Goal: Information Seeking & Learning: Check status

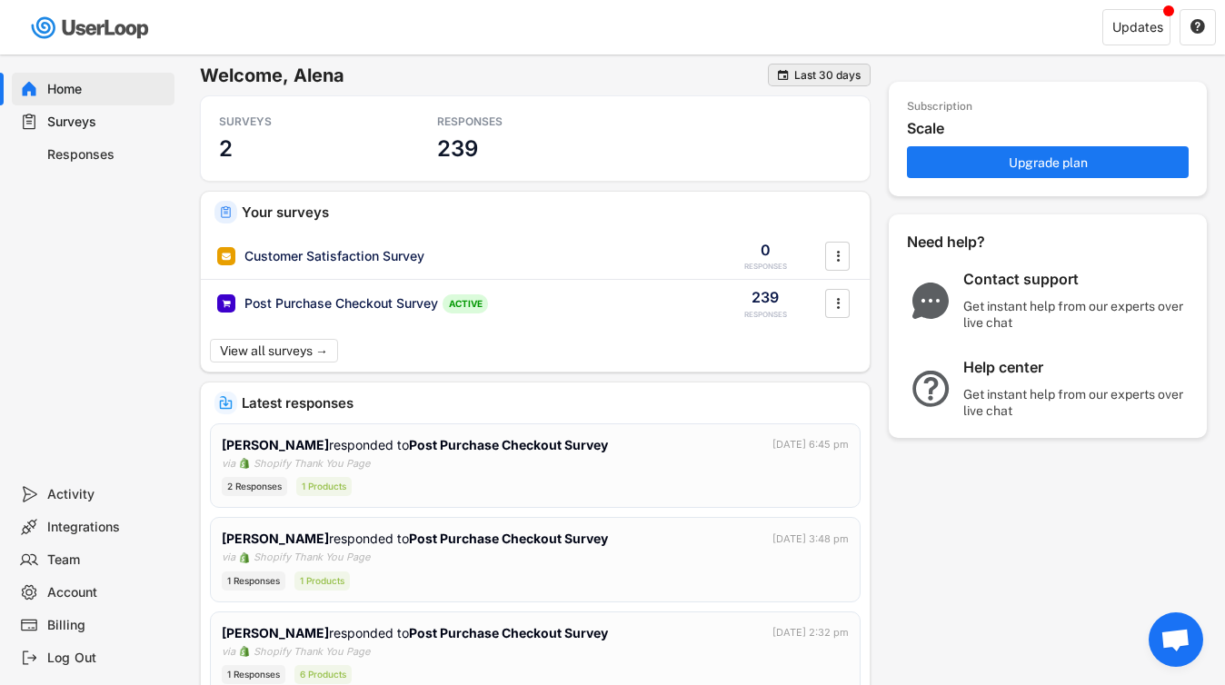
click at [843, 76] on div "Last 30 days" at bounding box center [827, 75] width 66 height 11
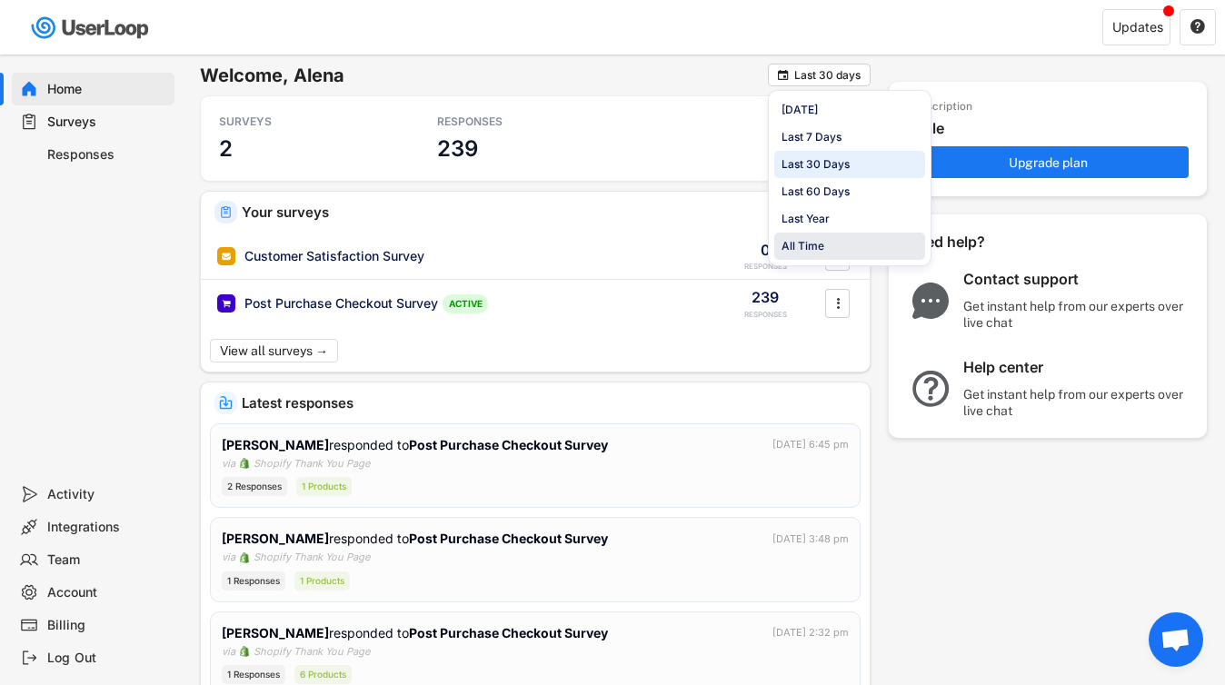
click at [820, 242] on div "All Time" at bounding box center [803, 246] width 43 height 16
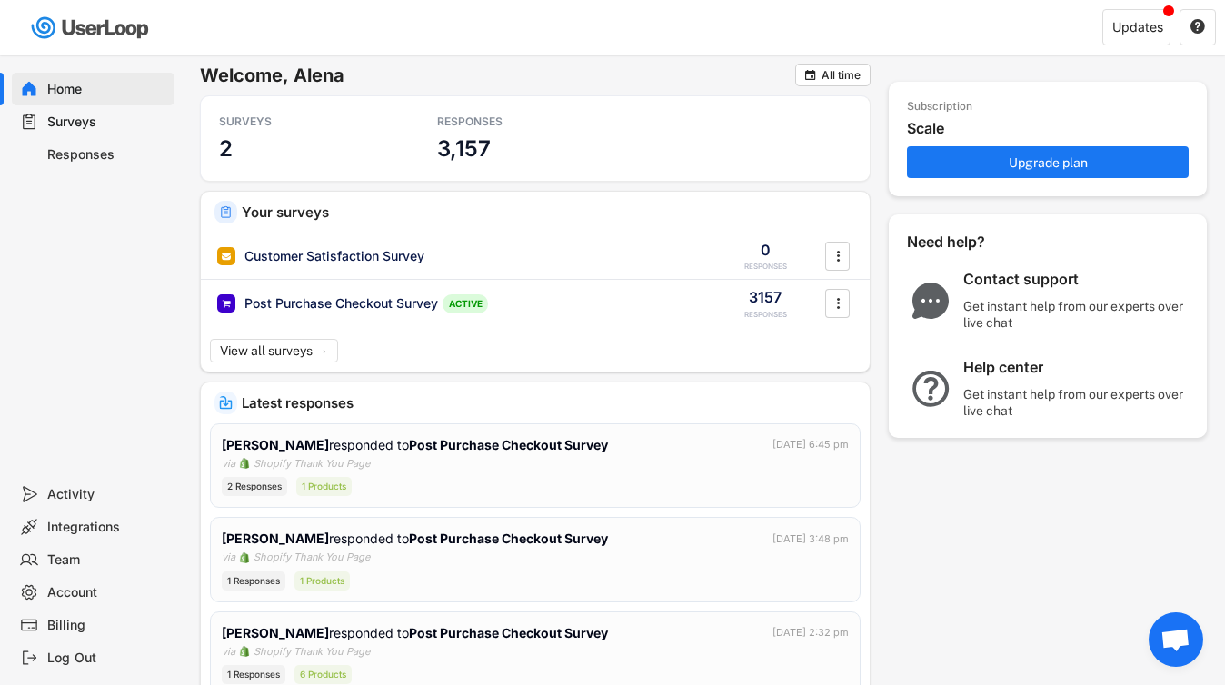
click at [93, 155] on div "Responses" at bounding box center [107, 154] width 120 height 17
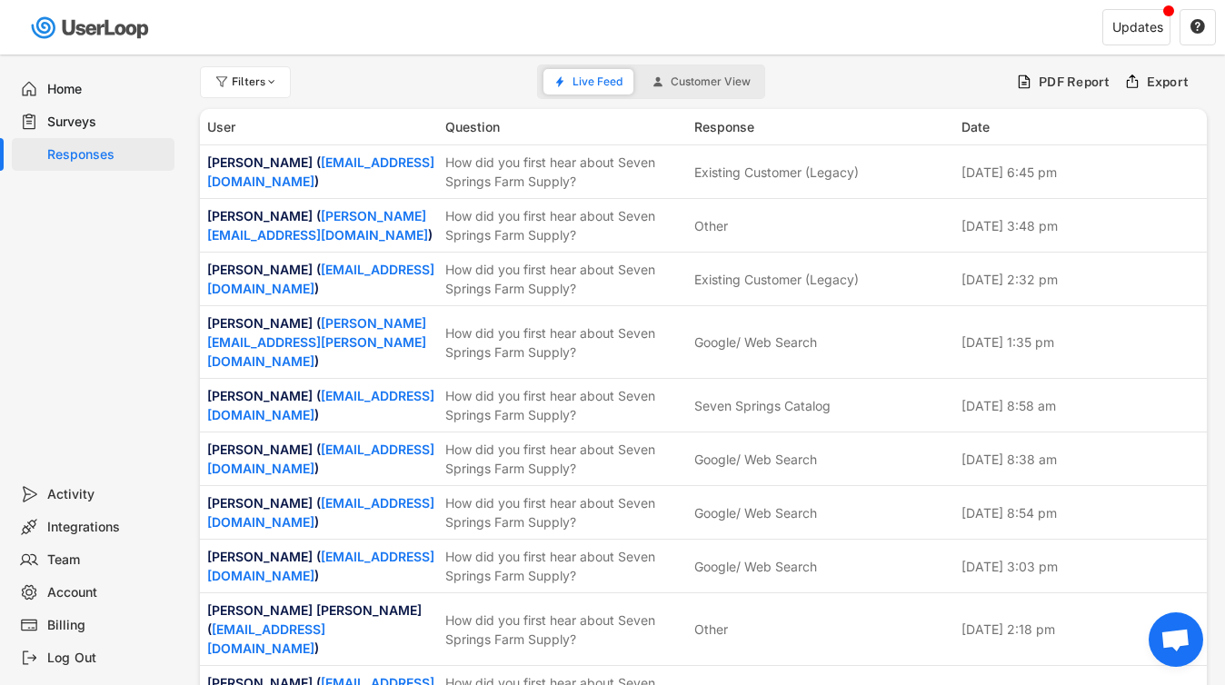
click at [62, 114] on div "Surveys" at bounding box center [107, 122] width 120 height 17
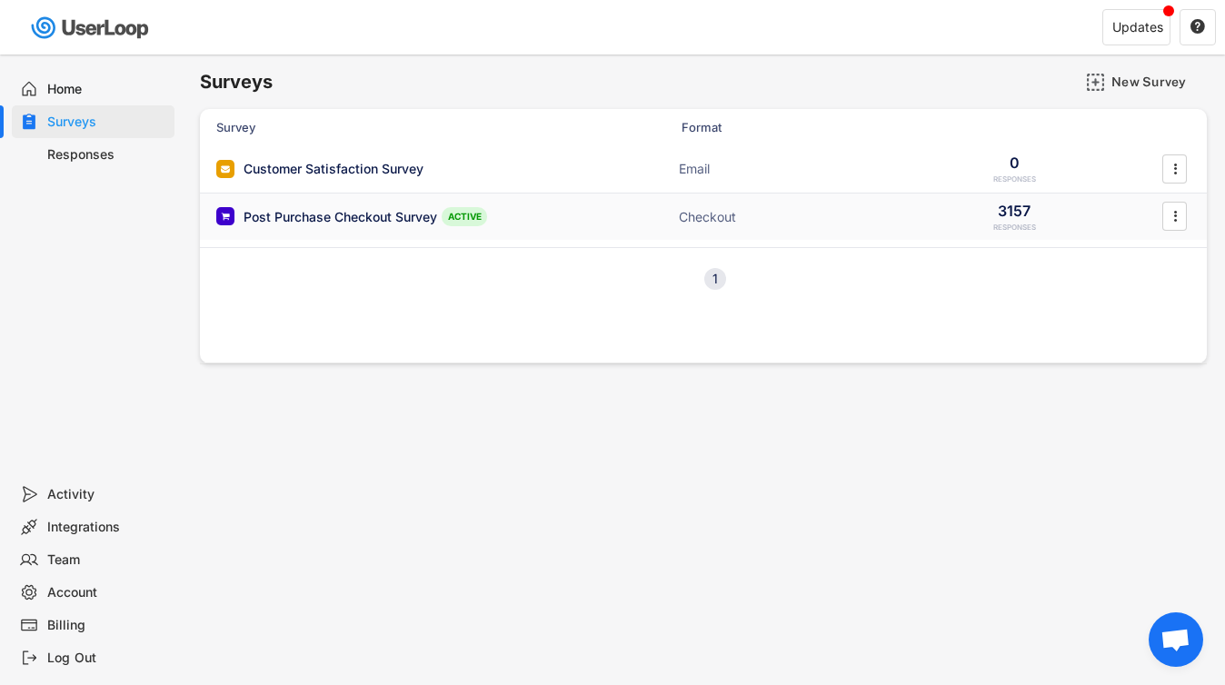
click at [364, 219] on div "Post Purchase Checkout Survey" at bounding box center [341, 217] width 194 height 18
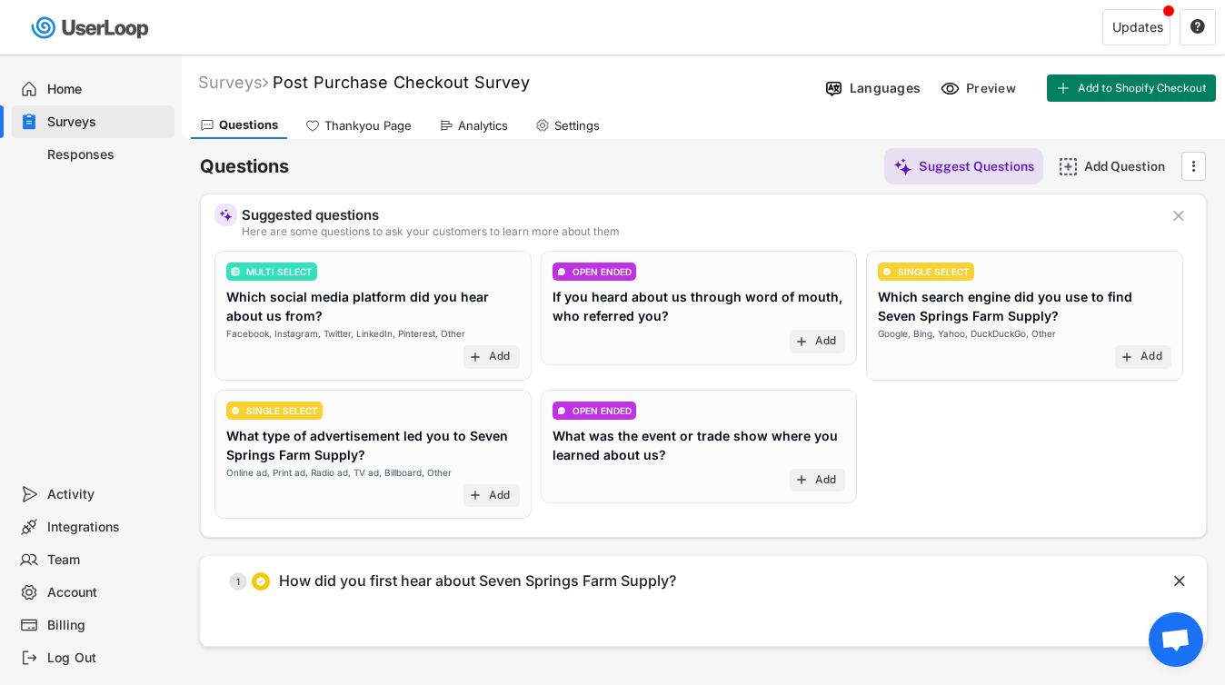
click at [468, 121] on div "Analytics" at bounding box center [483, 125] width 50 height 15
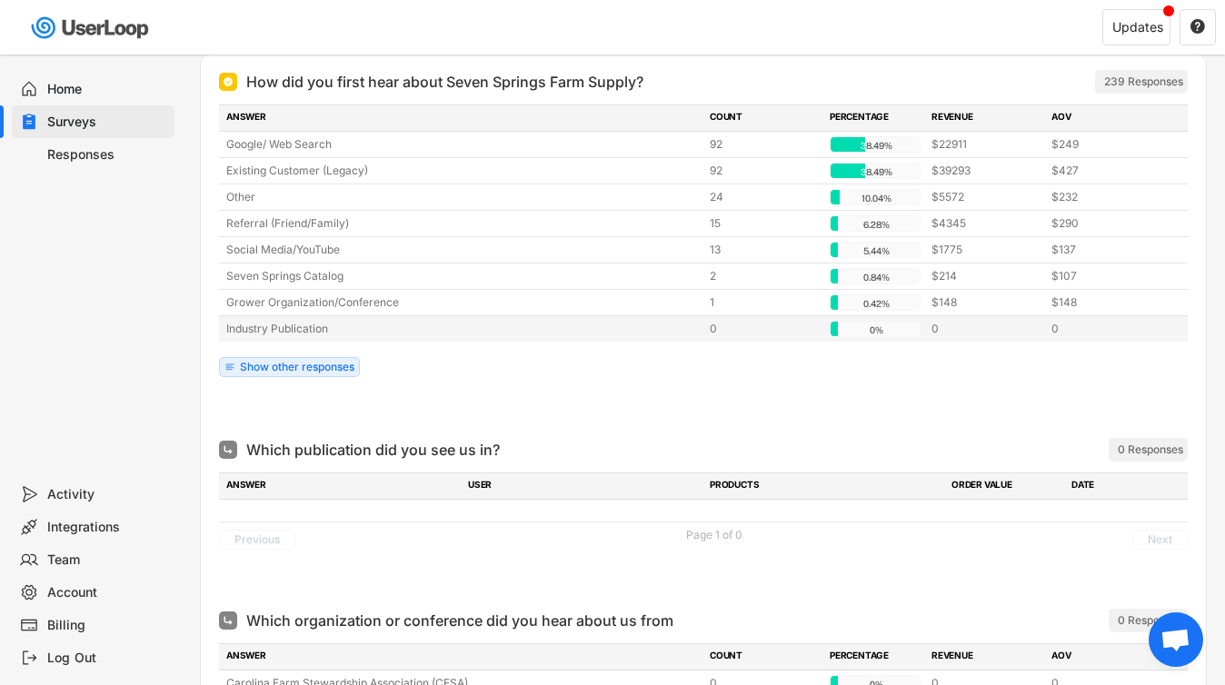
scroll to position [238, 0]
